Goal: Task Accomplishment & Management: Manage account settings

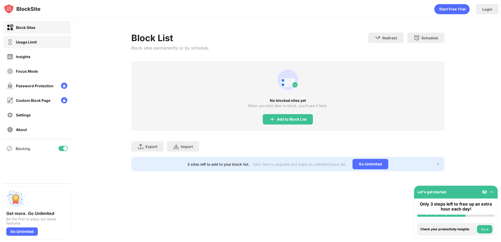
click at [26, 40] on div "Usage Limit" at bounding box center [26, 42] width 21 height 4
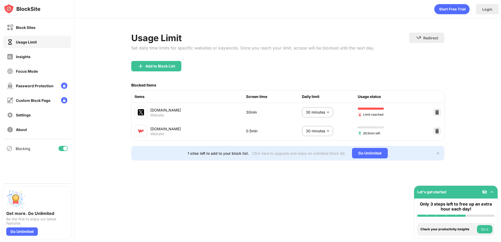
click at [325, 110] on body "Block Sites Usage Limit Insights Focus Mode Password Protection Custom Block Pa…" at bounding box center [250, 121] width 501 height 242
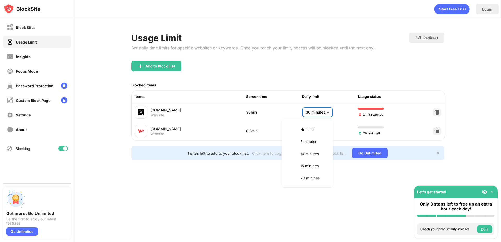
scroll to position [50, 0]
click at [310, 166] on p "35 minutes" at bounding box center [313, 165] width 27 height 6
type input "**"
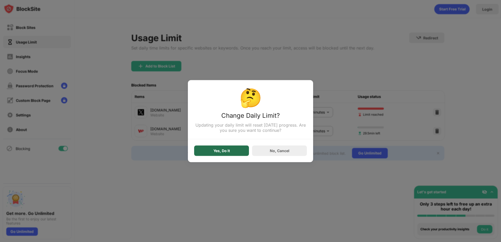
click at [229, 152] on div "Yes, Do It" at bounding box center [221, 151] width 16 height 4
